Goal: Check status: Check status

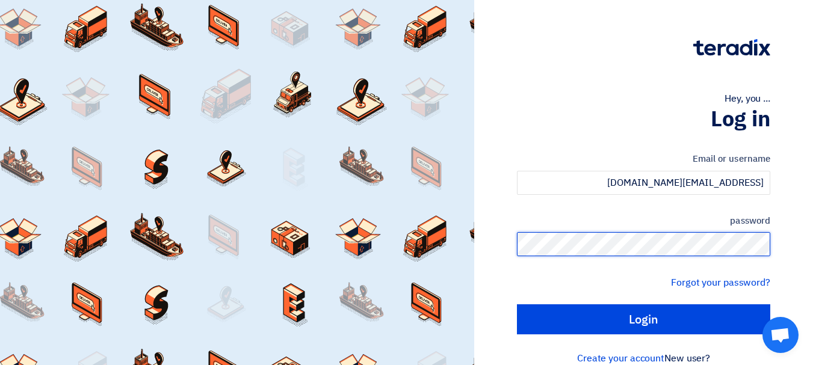
click at [517, 305] on input "Login" at bounding box center [643, 320] width 253 height 30
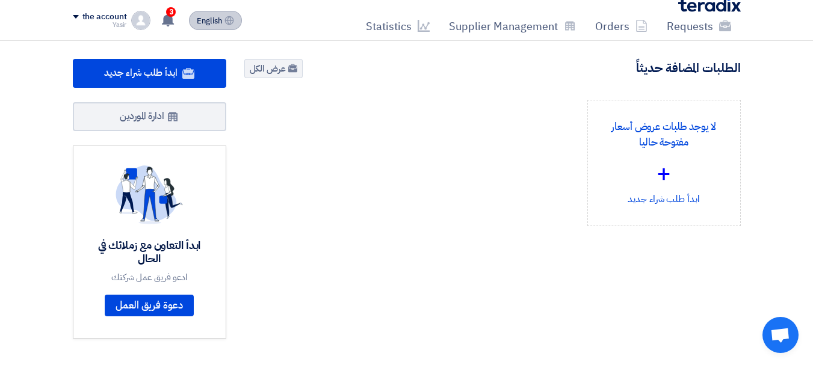
click at [217, 19] on font "English" at bounding box center [209, 20] width 25 height 11
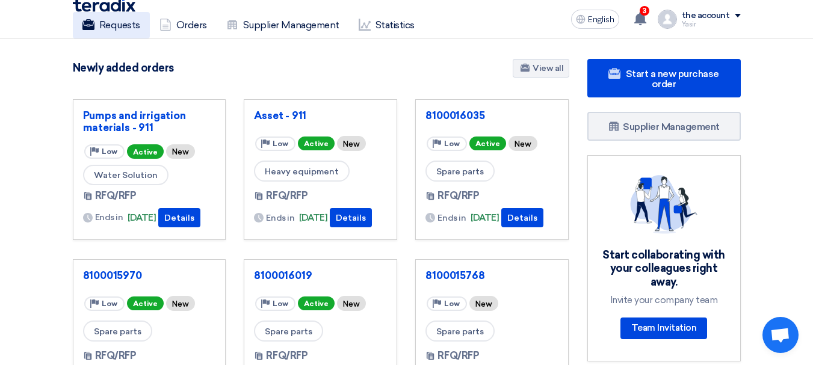
click at [106, 20] on font "Requests" at bounding box center [119, 24] width 41 height 11
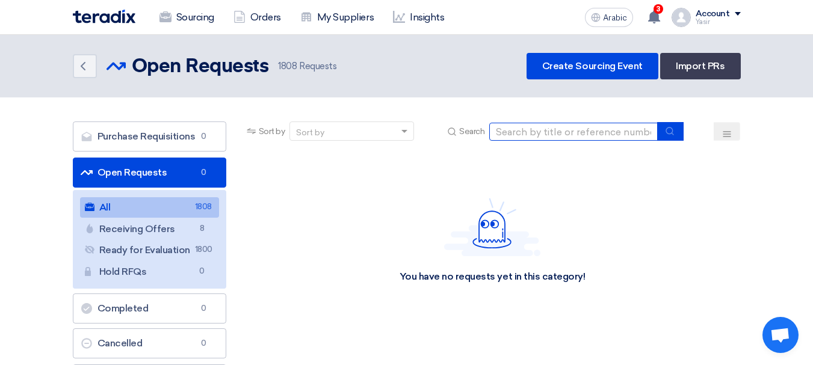
click at [542, 135] on input at bounding box center [573, 132] width 169 height 18
paste input "8100015994"
type input "8100015994"
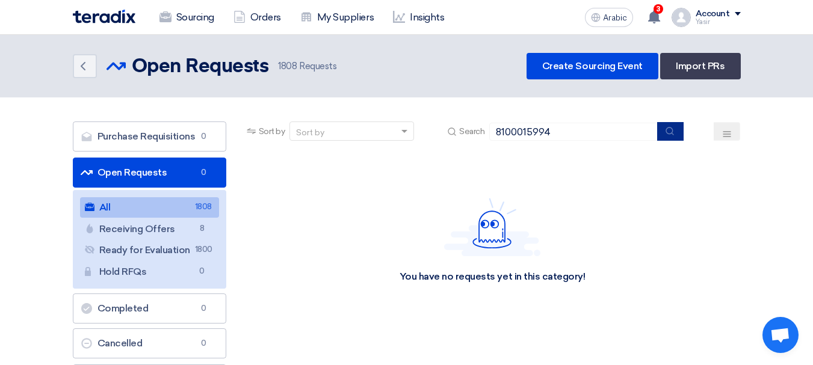
click at [671, 137] on button "submit" at bounding box center [670, 131] width 26 height 19
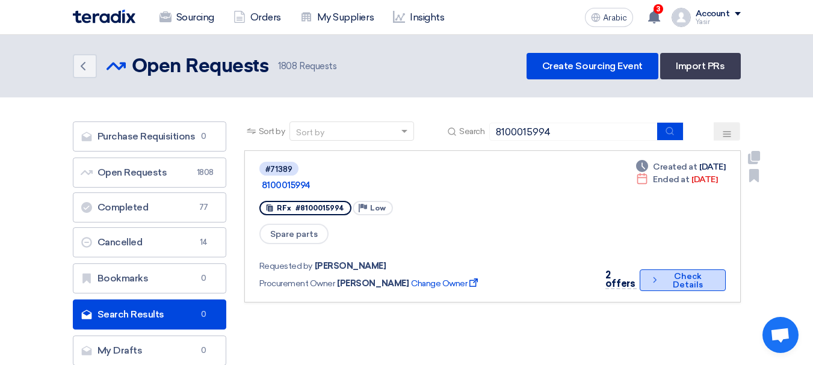
click at [685, 271] on font "Check Details" at bounding box center [688, 280] width 30 height 19
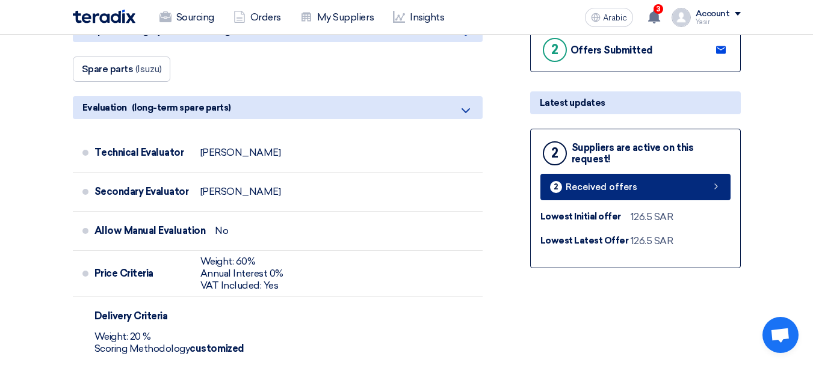
click at [712, 191] on icon at bounding box center [716, 187] width 10 height 10
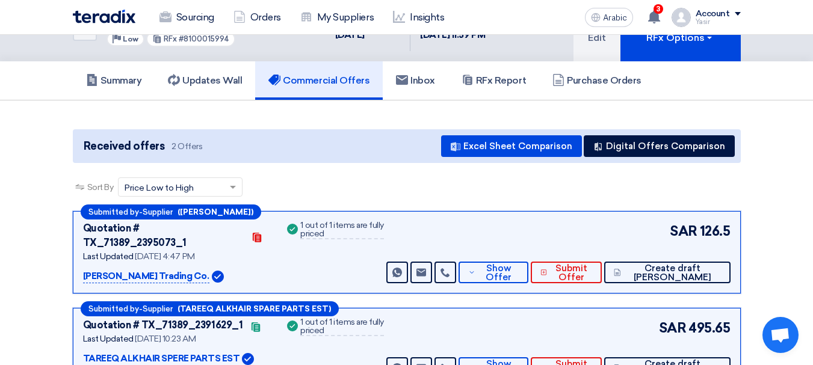
scroll to position [60, 0]
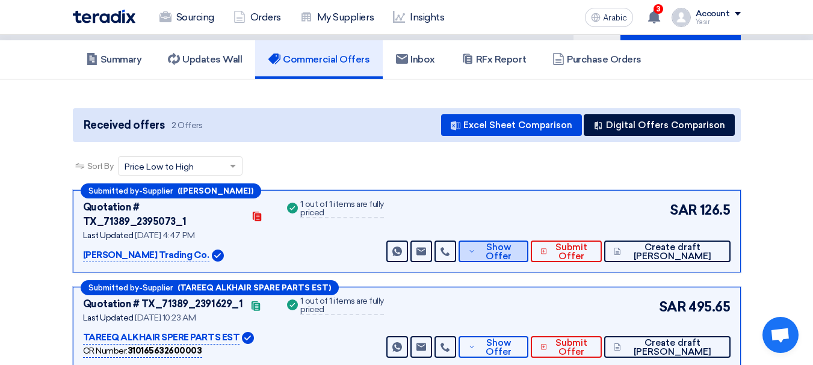
click at [512, 242] on font "Show Offer" at bounding box center [499, 252] width 26 height 20
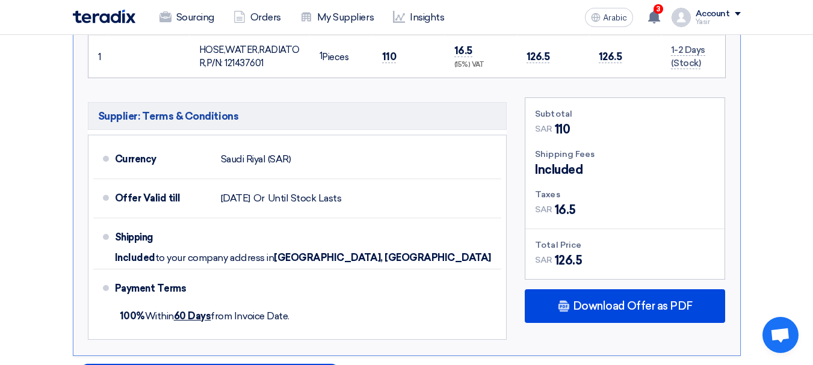
scroll to position [662, 0]
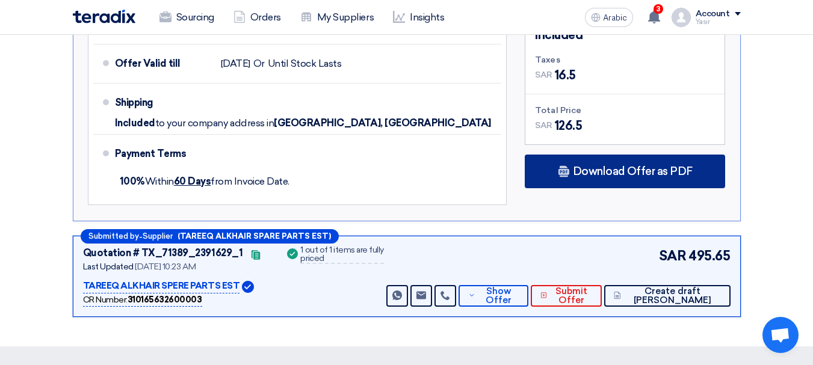
click at [609, 166] on div "Download Offer as PDF" at bounding box center [625, 172] width 200 height 34
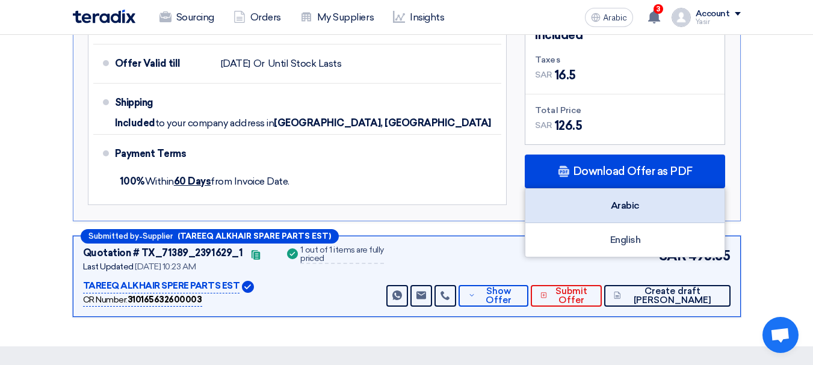
click at [638, 200] on font "Arabic" at bounding box center [625, 205] width 29 height 11
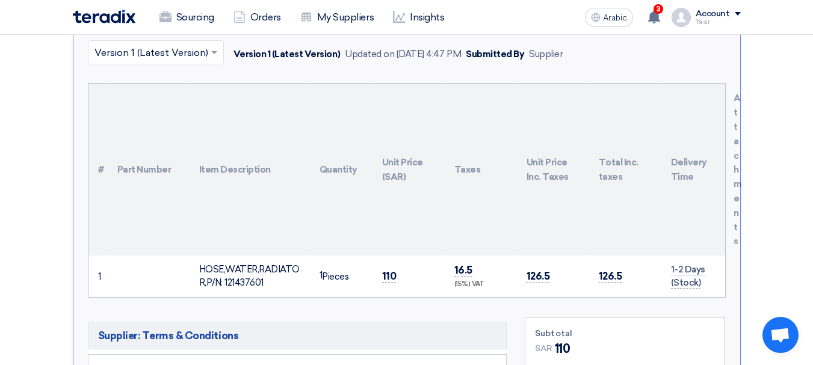
scroll to position [361, 0]
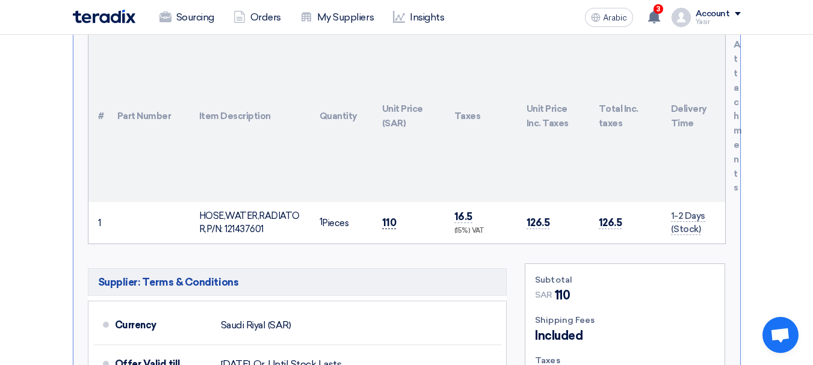
click at [385, 217] on font "110" at bounding box center [389, 223] width 14 height 12
copy font "110"
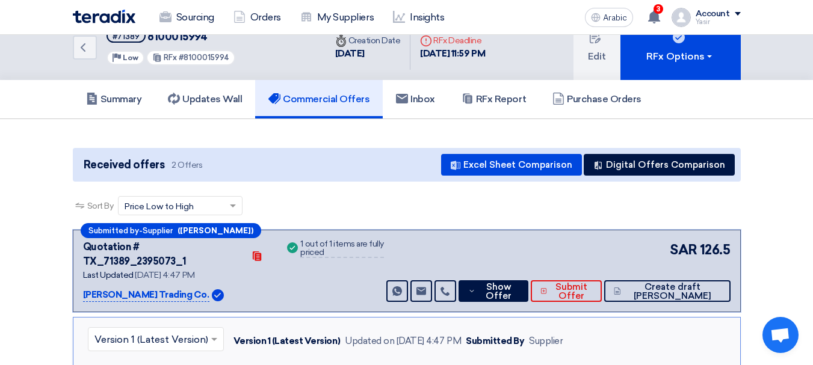
scroll to position [0, 0]
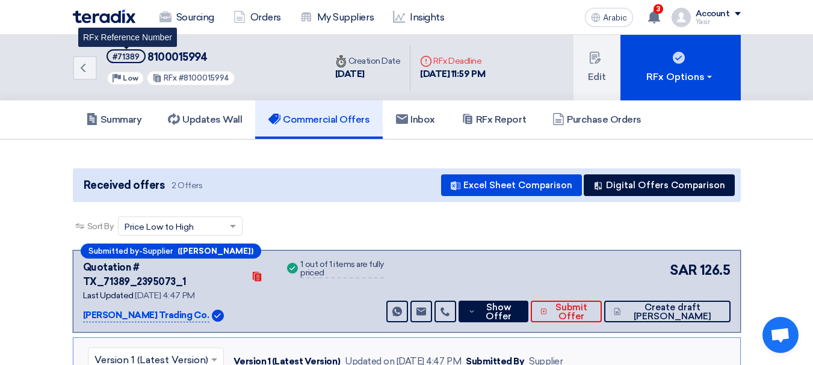
click at [126, 59] on font "#71389" at bounding box center [126, 56] width 27 height 9
copy font "71389"
click at [99, 77] on div "Back #71389 8100015994 Priority Low RFx #8100015994" at bounding box center [199, 68] width 253 height 66
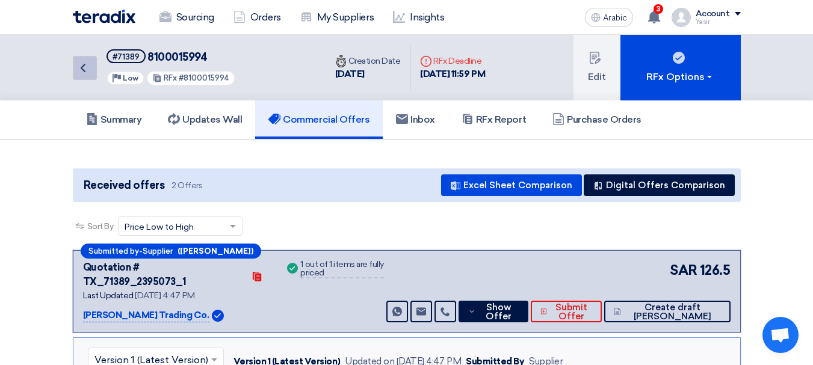
click at [96, 75] on link "Back" at bounding box center [85, 68] width 24 height 24
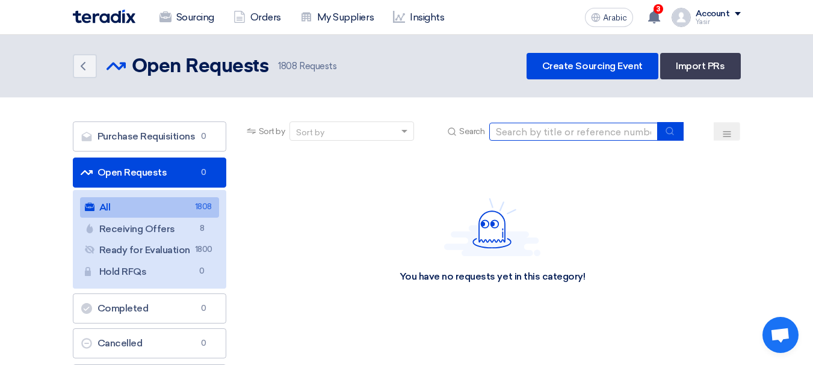
click at [572, 133] on input at bounding box center [573, 132] width 169 height 18
paste input "8100015400"
type input "8100015400"
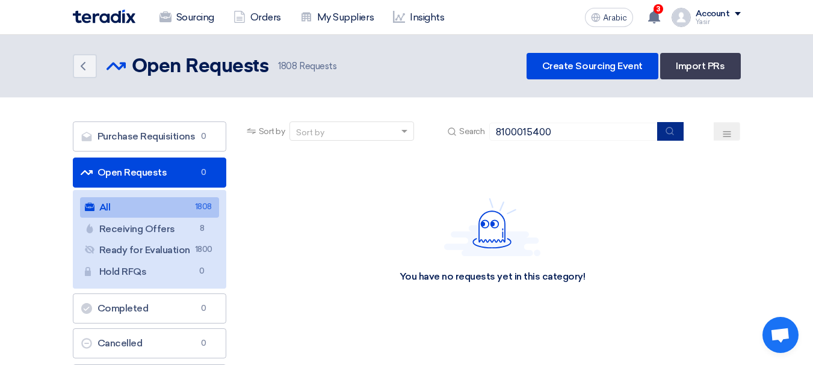
click at [667, 131] on use "submit" at bounding box center [670, 131] width 8 height 8
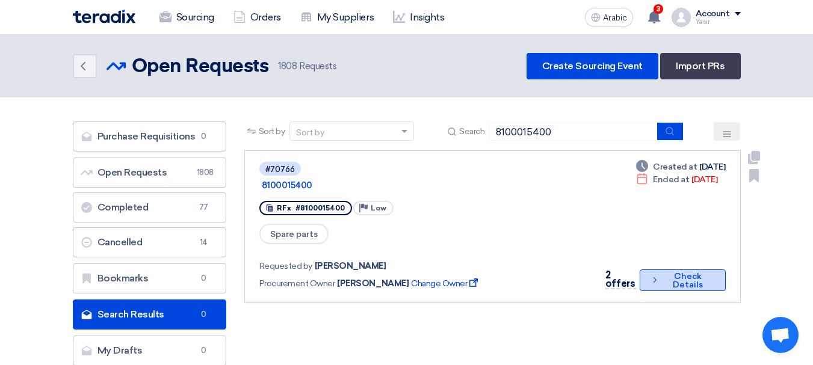
click at [673, 271] on font "Check Details" at bounding box center [688, 280] width 30 height 19
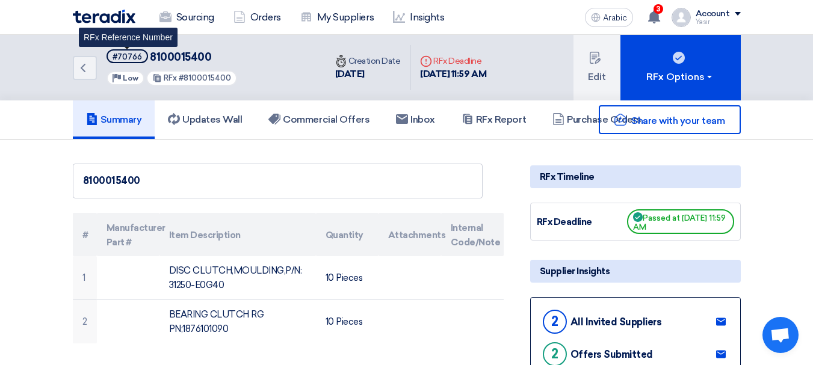
click at [125, 60] on font "#70766" at bounding box center [127, 56] width 29 height 9
click at [125, 59] on font "#70766" at bounding box center [127, 56] width 29 height 9
copy font "70766"
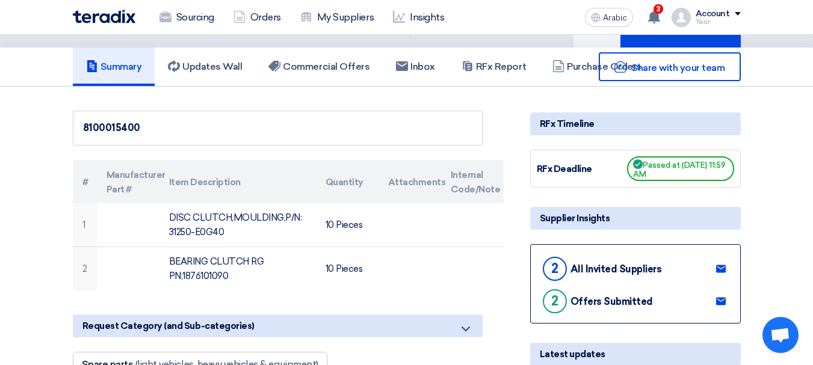
scroll to position [120, 0]
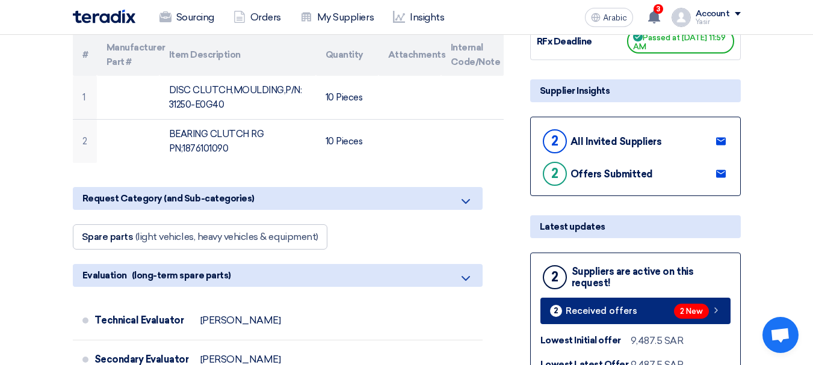
click at [682, 308] on font "2 New" at bounding box center [691, 312] width 23 height 9
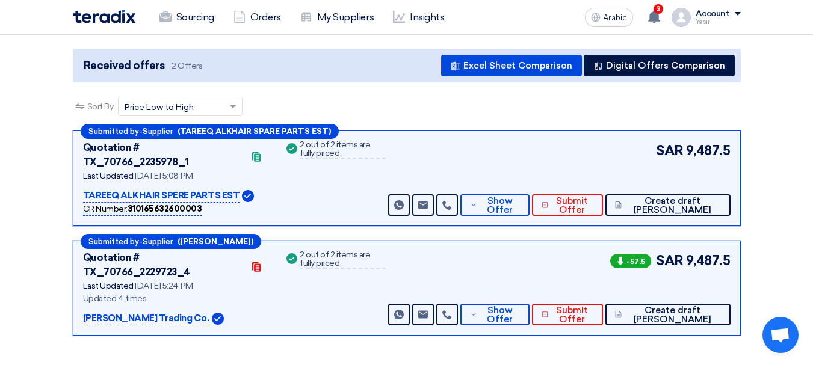
scroll to position [120, 0]
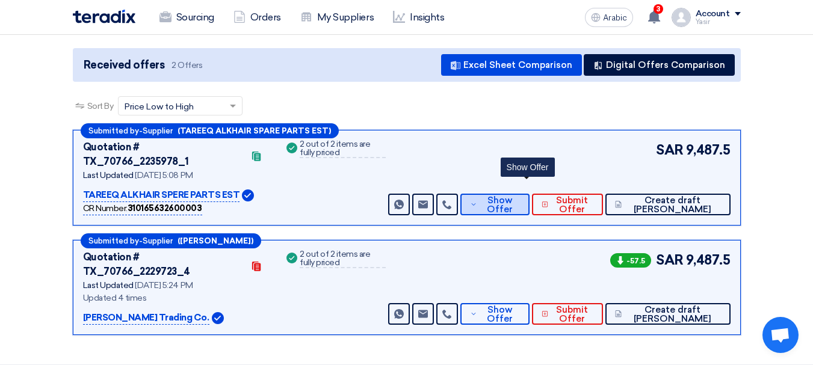
click at [520, 196] on span "Show Offer" at bounding box center [500, 205] width 40 height 18
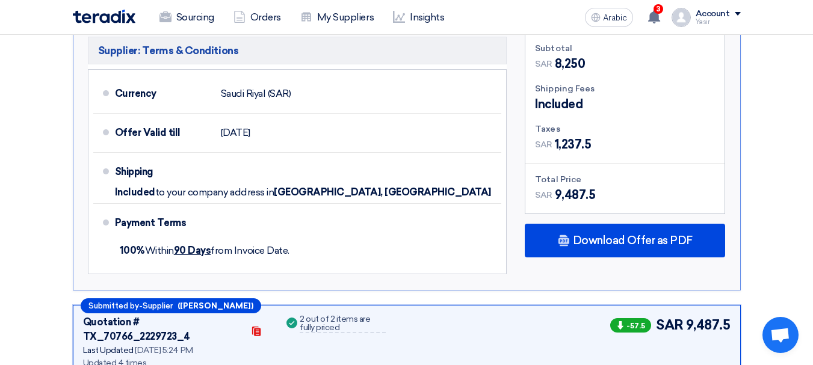
scroll to position [662, 0]
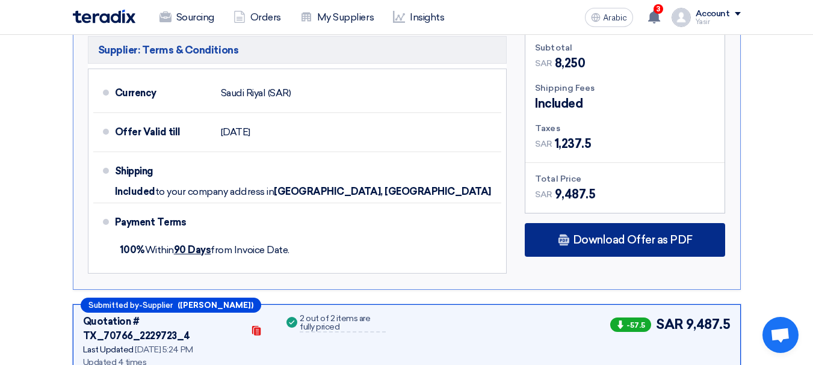
click at [637, 234] on font "Download Offer as PDF" at bounding box center [633, 240] width 120 height 13
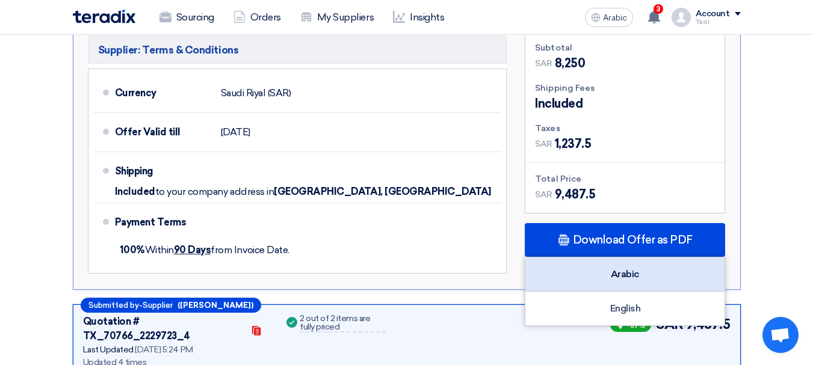
click at [627, 268] on font "Arabic" at bounding box center [625, 273] width 29 height 11
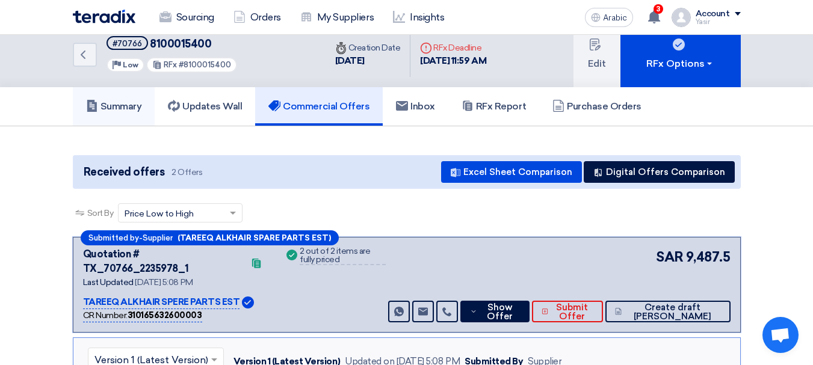
scroll to position [0, 0]
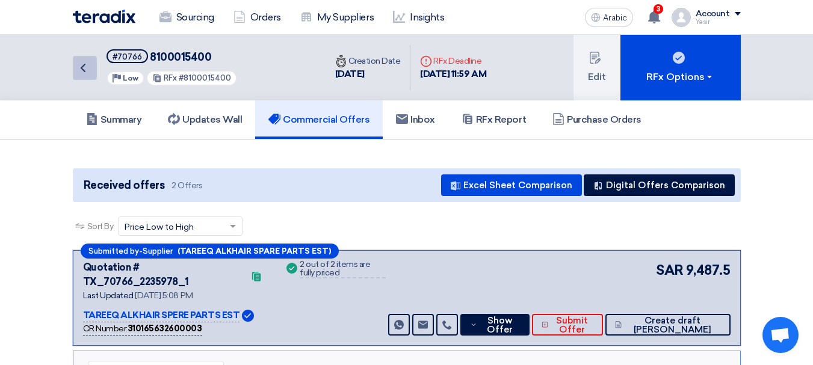
click at [74, 72] on link "Back" at bounding box center [85, 68] width 24 height 24
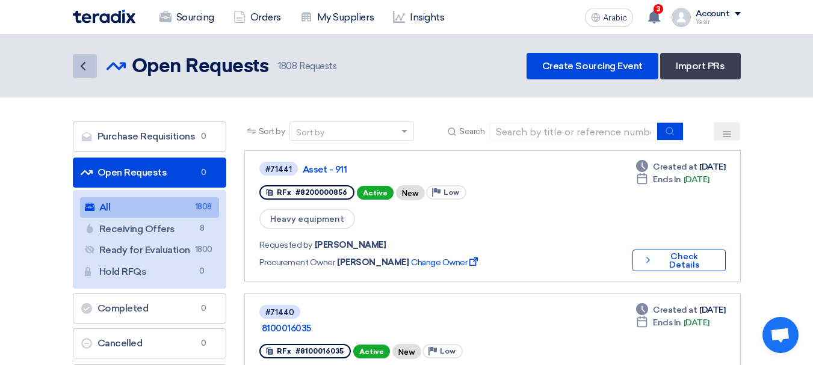
click at [85, 72] on icon "Back" at bounding box center [83, 66] width 14 height 14
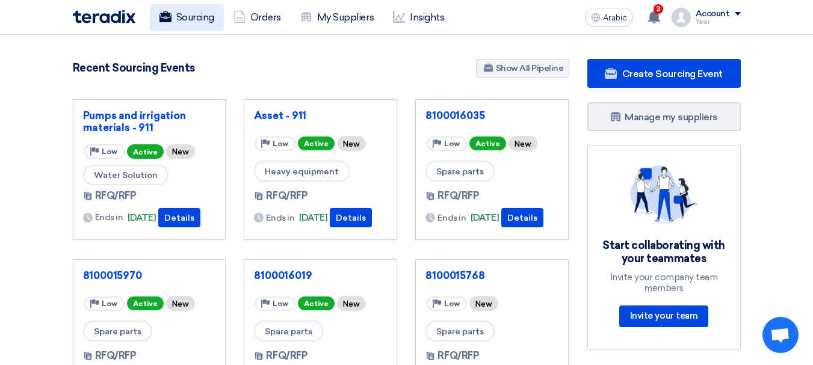
click at [197, 23] on font "Sourcing" at bounding box center [195, 17] width 38 height 14
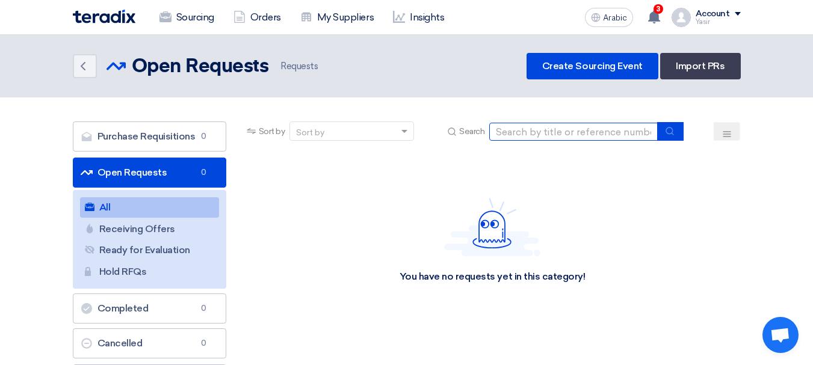
click at [552, 133] on input at bounding box center [573, 132] width 169 height 18
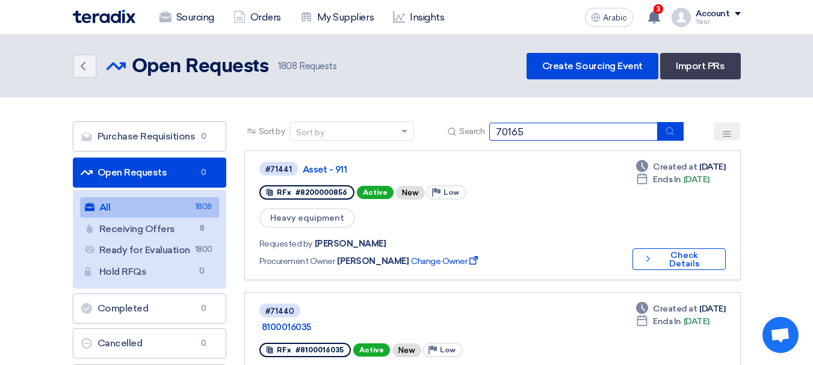
type input "70165"
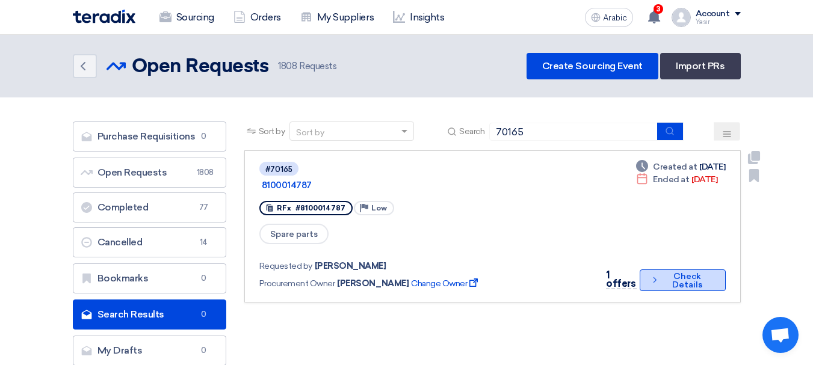
click at [673, 271] on font "Check Details" at bounding box center [687, 280] width 30 height 19
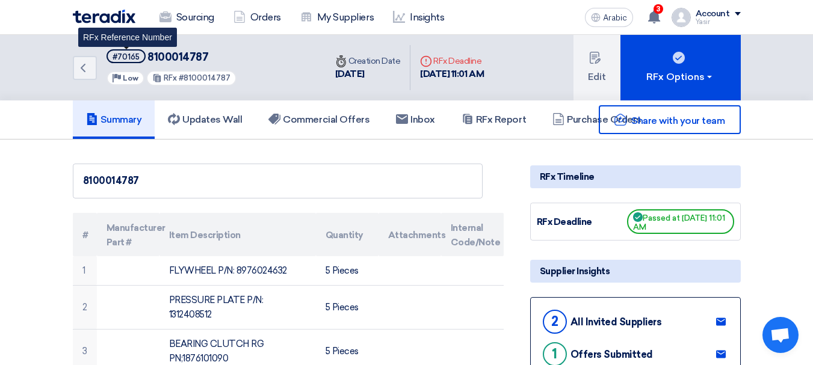
click at [123, 51] on span "#70165" at bounding box center [126, 56] width 39 height 14
copy font "70165"
